Goal: Find specific page/section: Find specific page/section

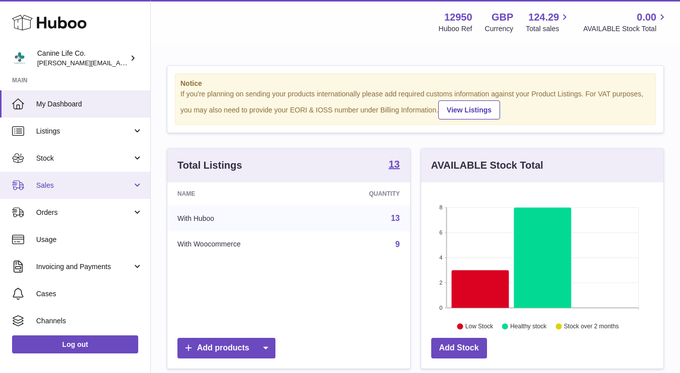
click at [68, 190] on link "Sales" at bounding box center [75, 185] width 150 height 27
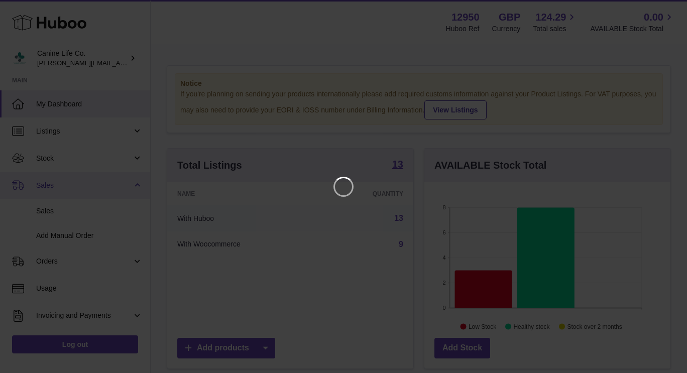
scroll to position [157, 246]
click at [664, 8] on icon "Close" at bounding box center [661, 9] width 12 height 12
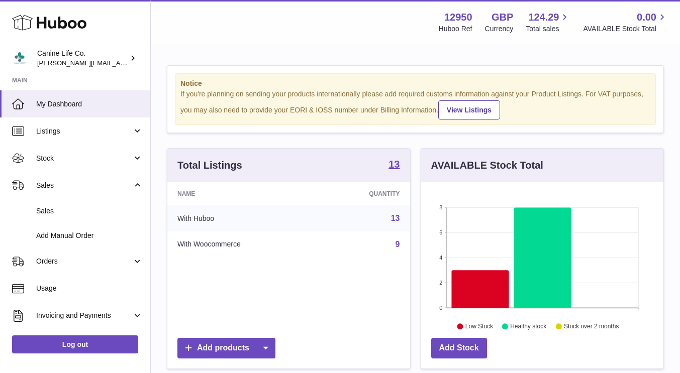
scroll to position [502293, 502207]
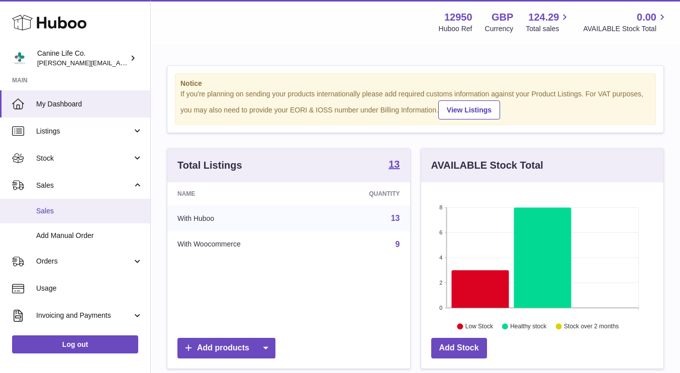
click at [70, 218] on link "Sales" at bounding box center [75, 211] width 150 height 25
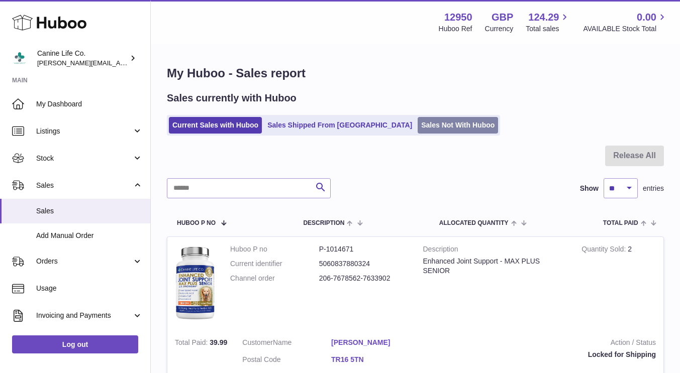
click at [418, 124] on link "Sales Not With Huboo" at bounding box center [458, 125] width 80 height 17
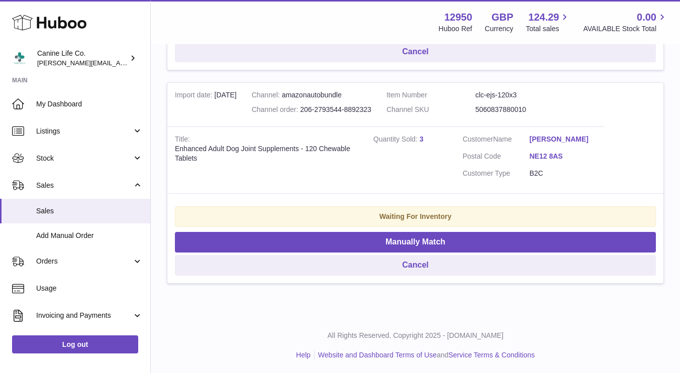
scroll to position [502, 0]
